Goal: Task Accomplishment & Management: Manage account settings

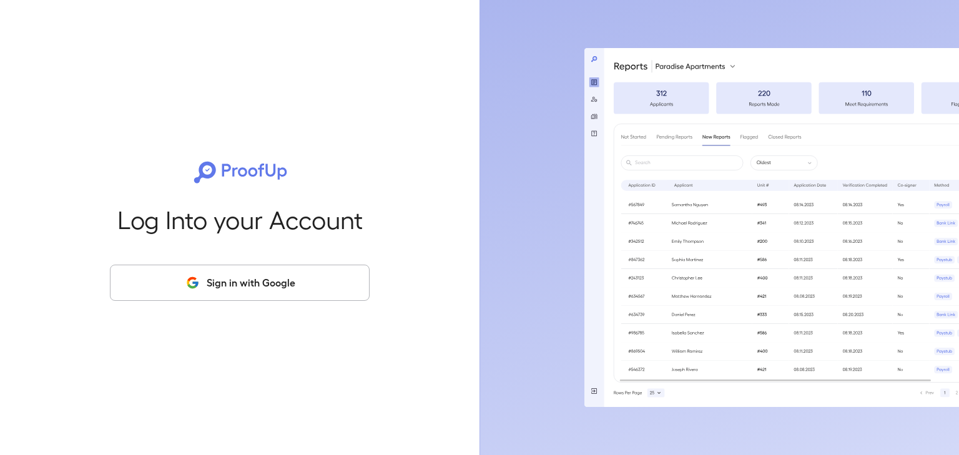
click at [305, 283] on button "Sign in with Google" at bounding box center [240, 283] width 260 height 36
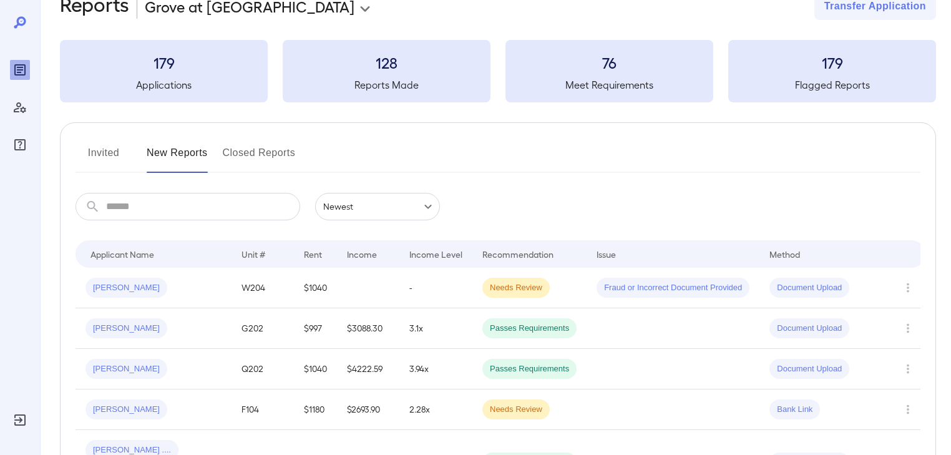
scroll to position [50, 0]
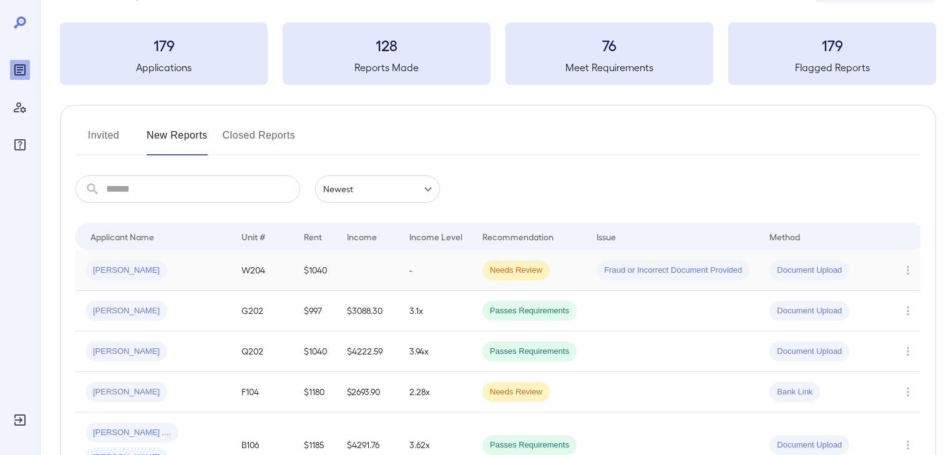
click at [494, 270] on span "Needs Review" at bounding box center [515, 271] width 67 height 12
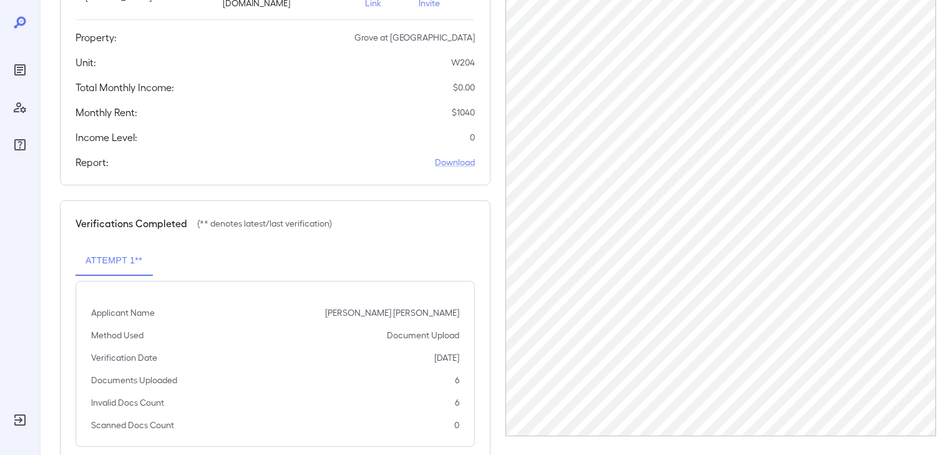
scroll to position [271, 0]
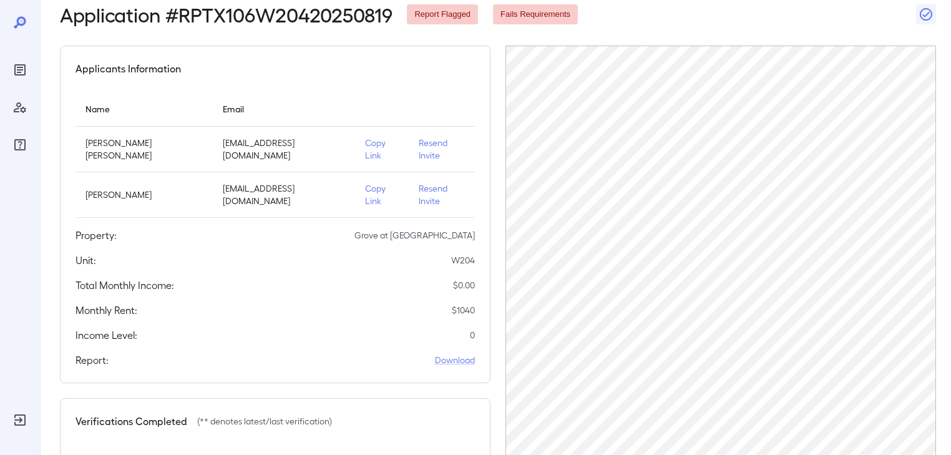
scroll to position [21, 0]
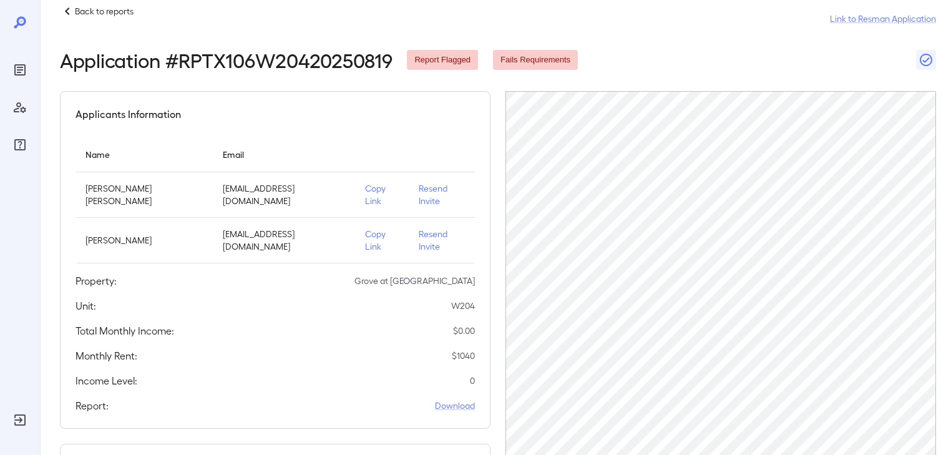
click at [449, 228] on p "Resend Invite" at bounding box center [442, 240] width 46 height 25
